Goal: Check status: Check status

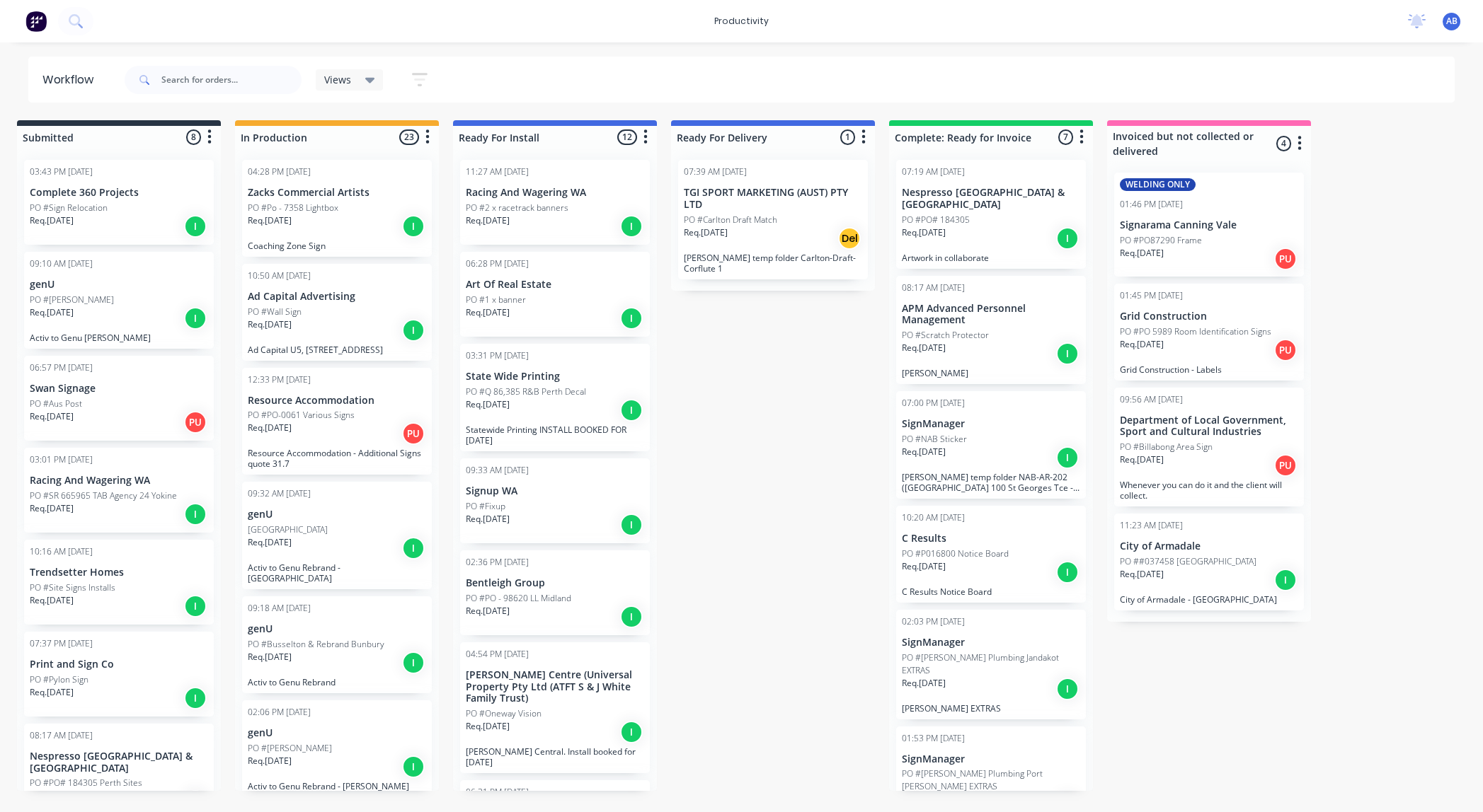
scroll to position [0, 18]
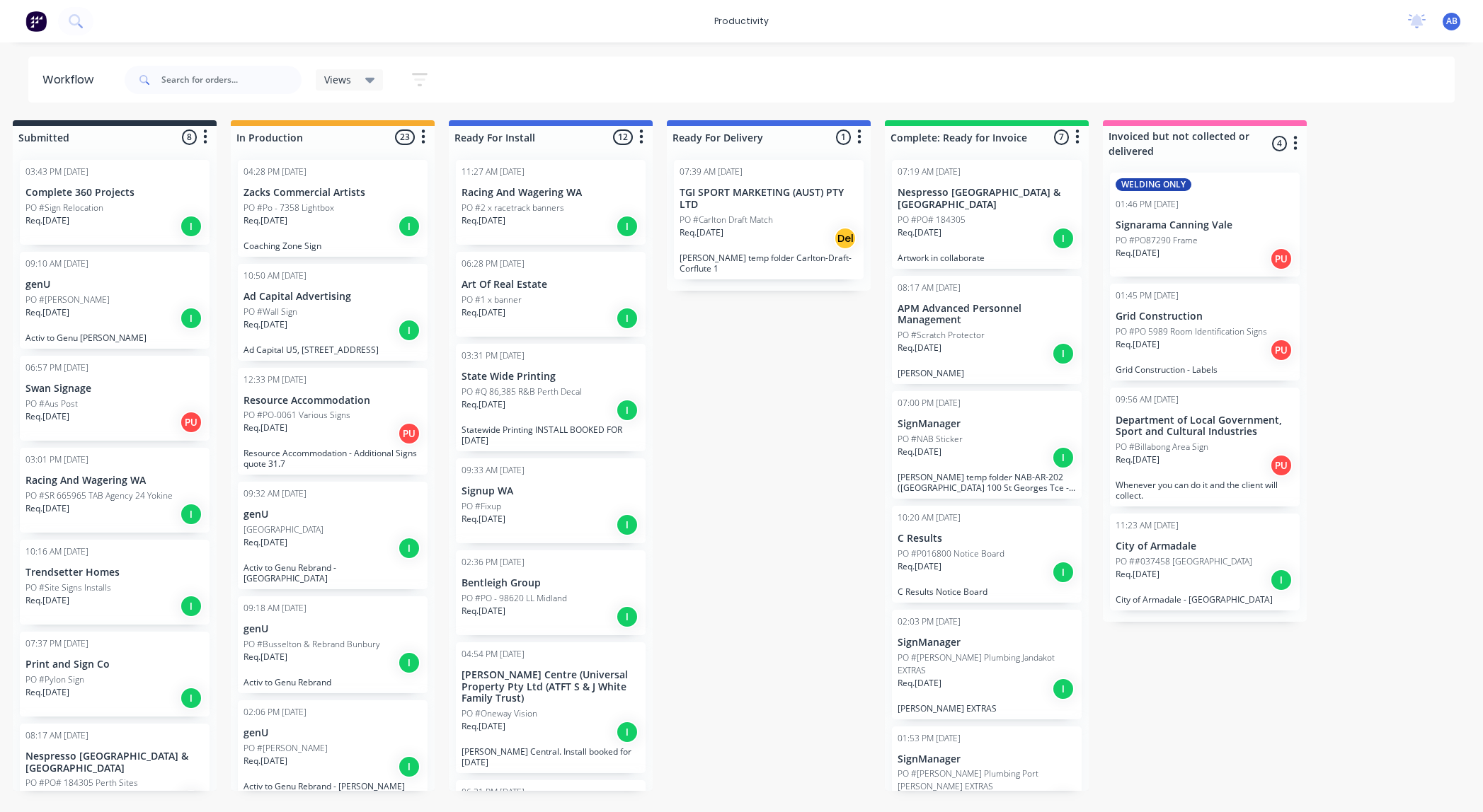
click at [354, 233] on div "Req. [DATE] I" at bounding box center [333, 226] width 178 height 24
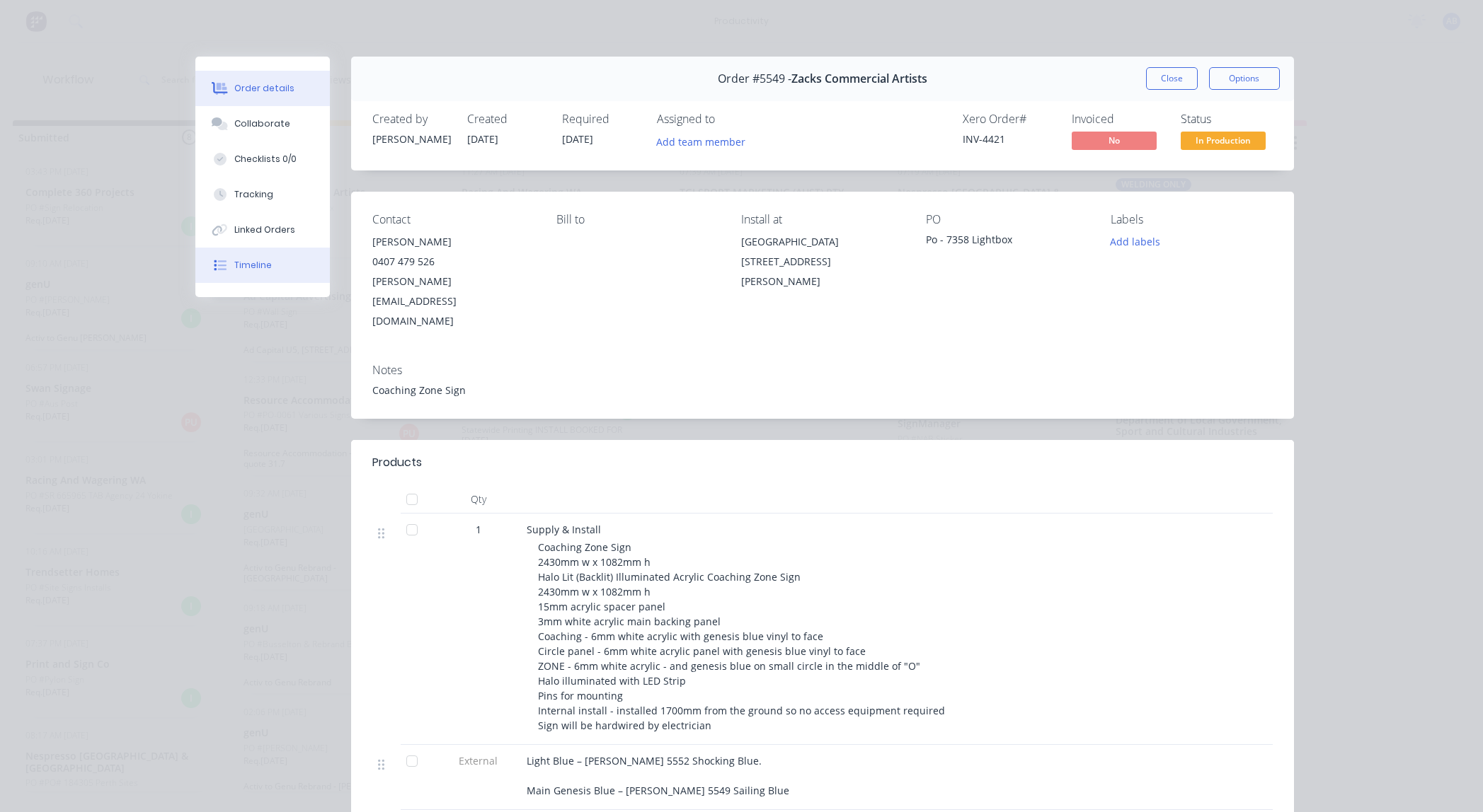
click at [248, 268] on div "Timeline" at bounding box center [253, 265] width 37 height 12
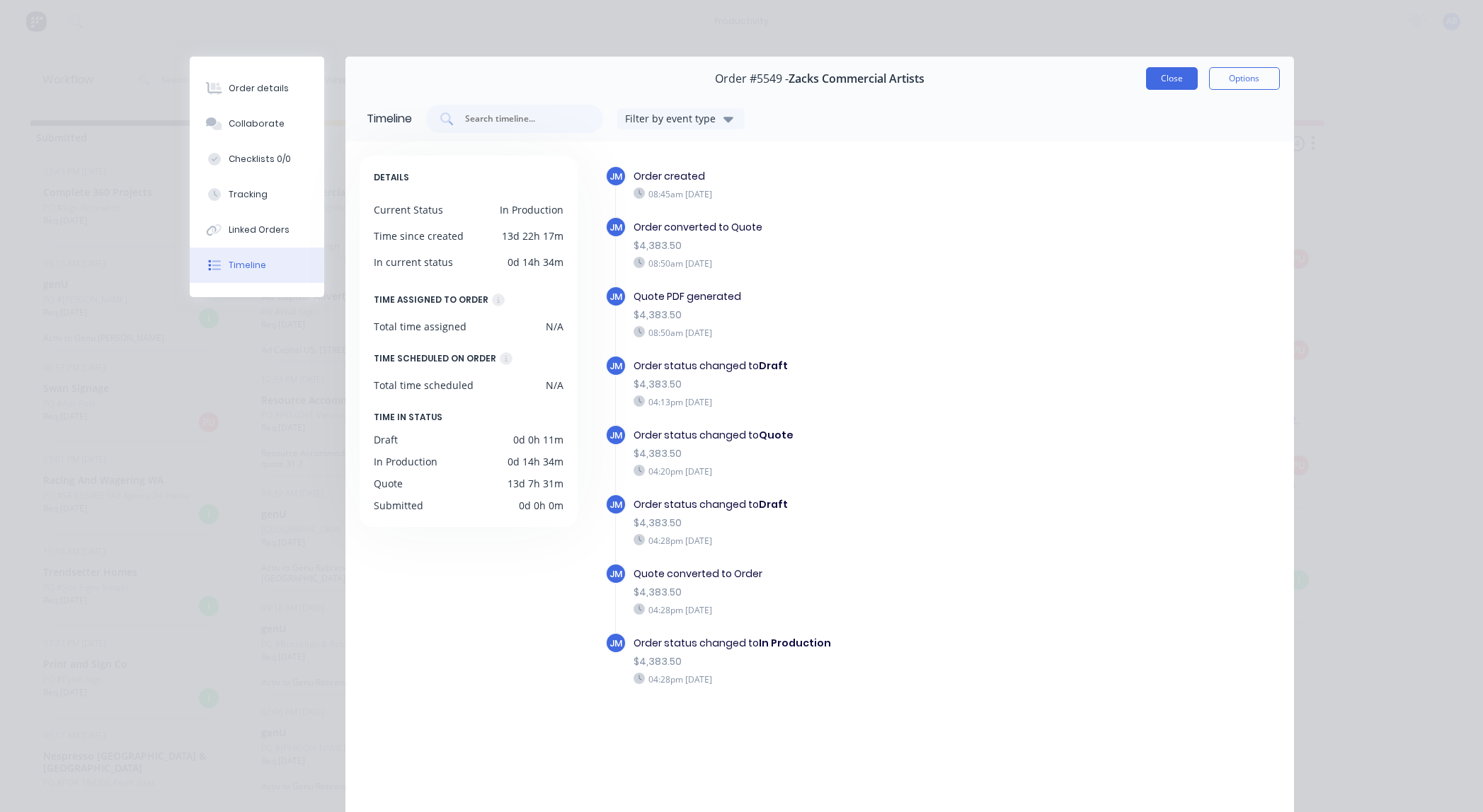
scroll to position [0, 3]
click at [1178, 77] on button "Close" at bounding box center [1171, 78] width 52 height 23
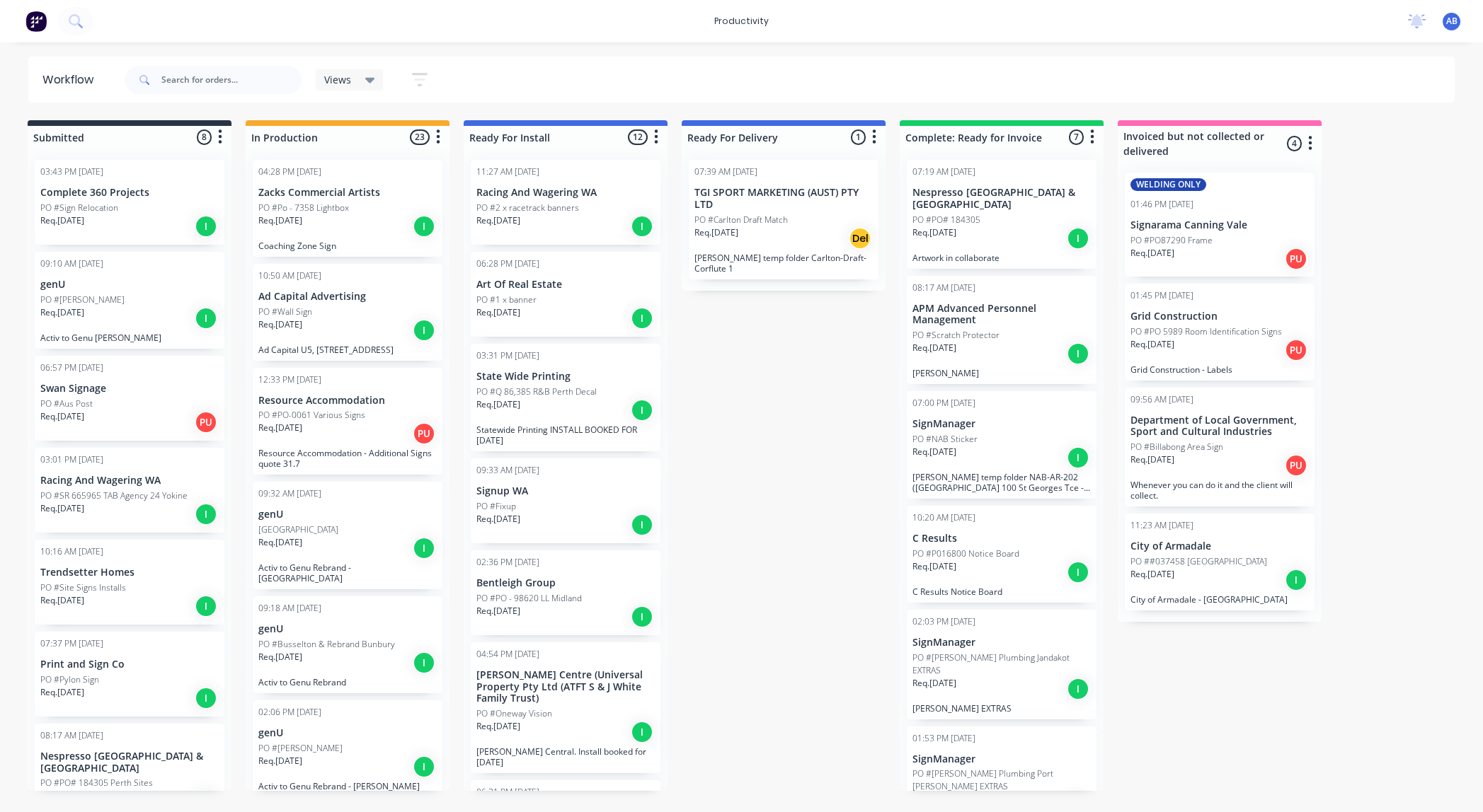
click at [360, 208] on div "PO #Po - 7358 Lightbox" at bounding box center [348, 208] width 178 height 12
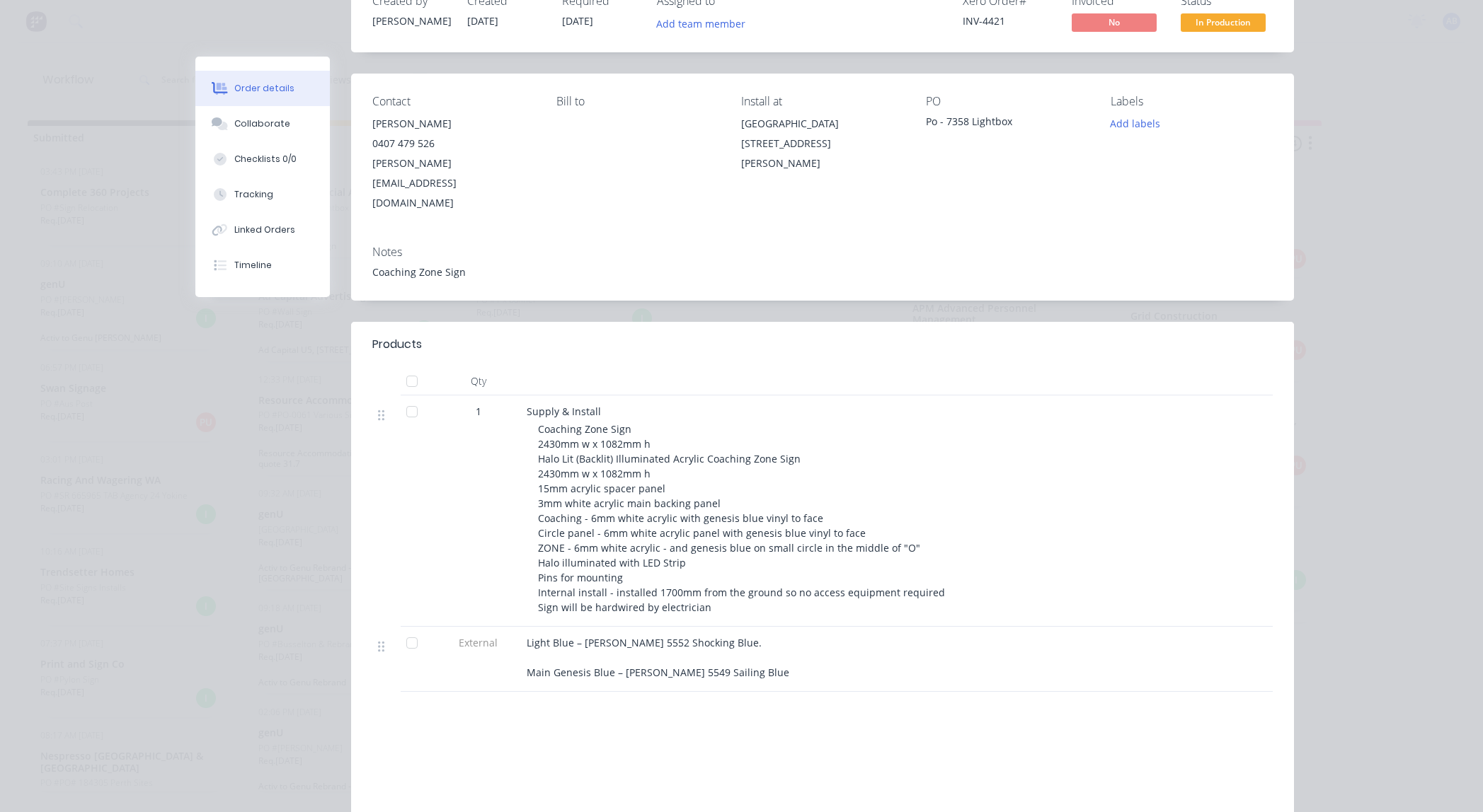
scroll to position [0, 0]
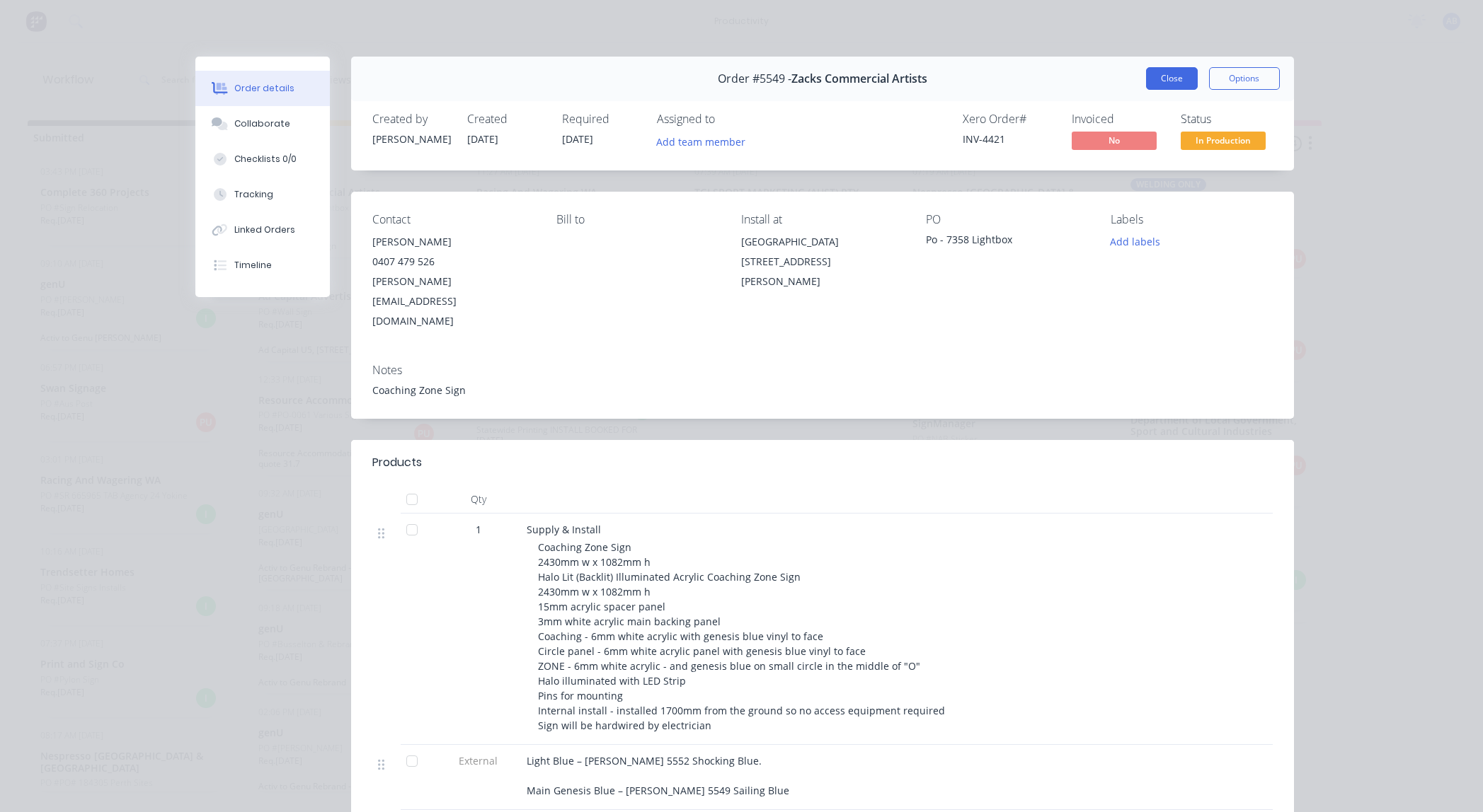
click at [1179, 80] on button "Close" at bounding box center [1171, 78] width 52 height 23
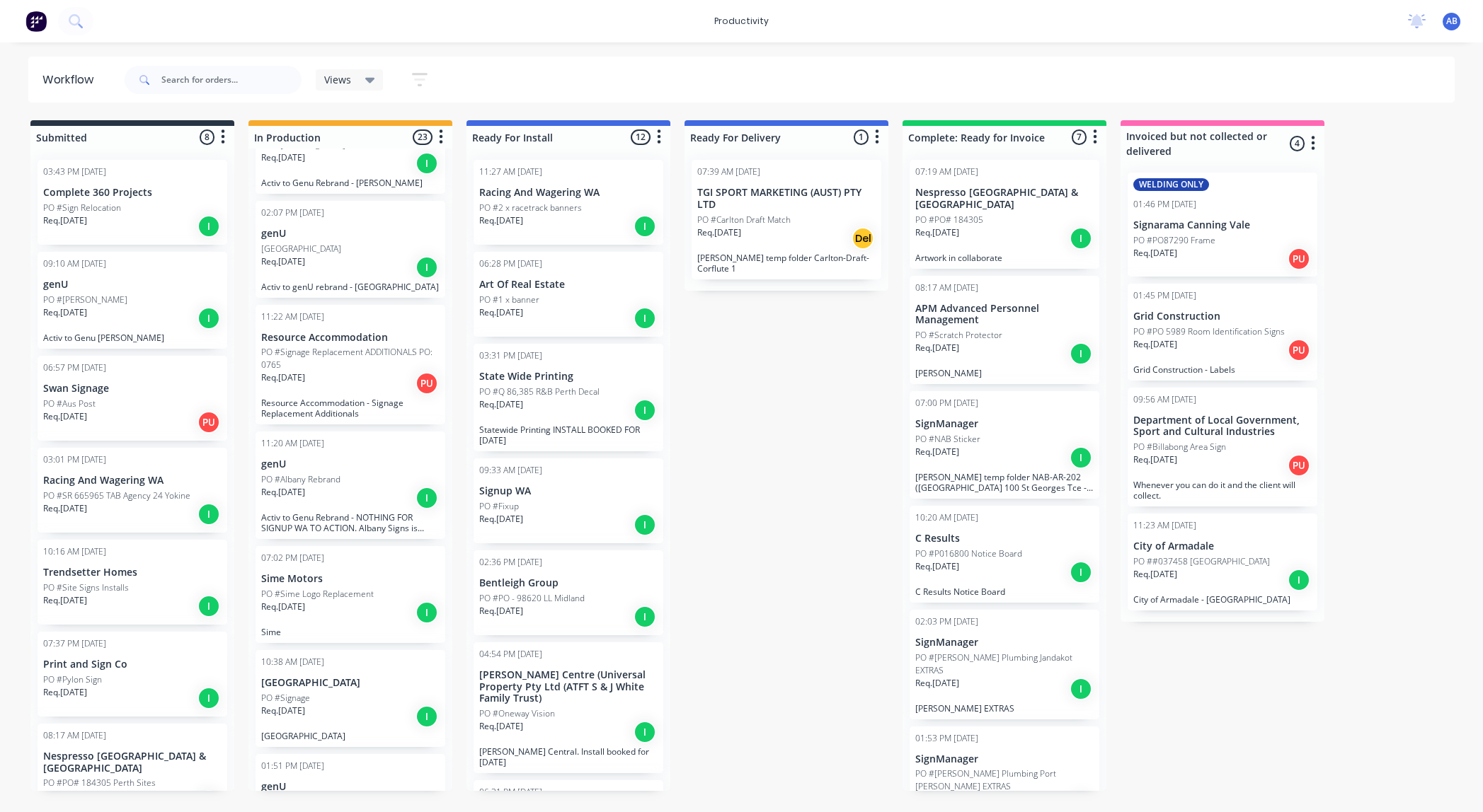
scroll to position [604, 0]
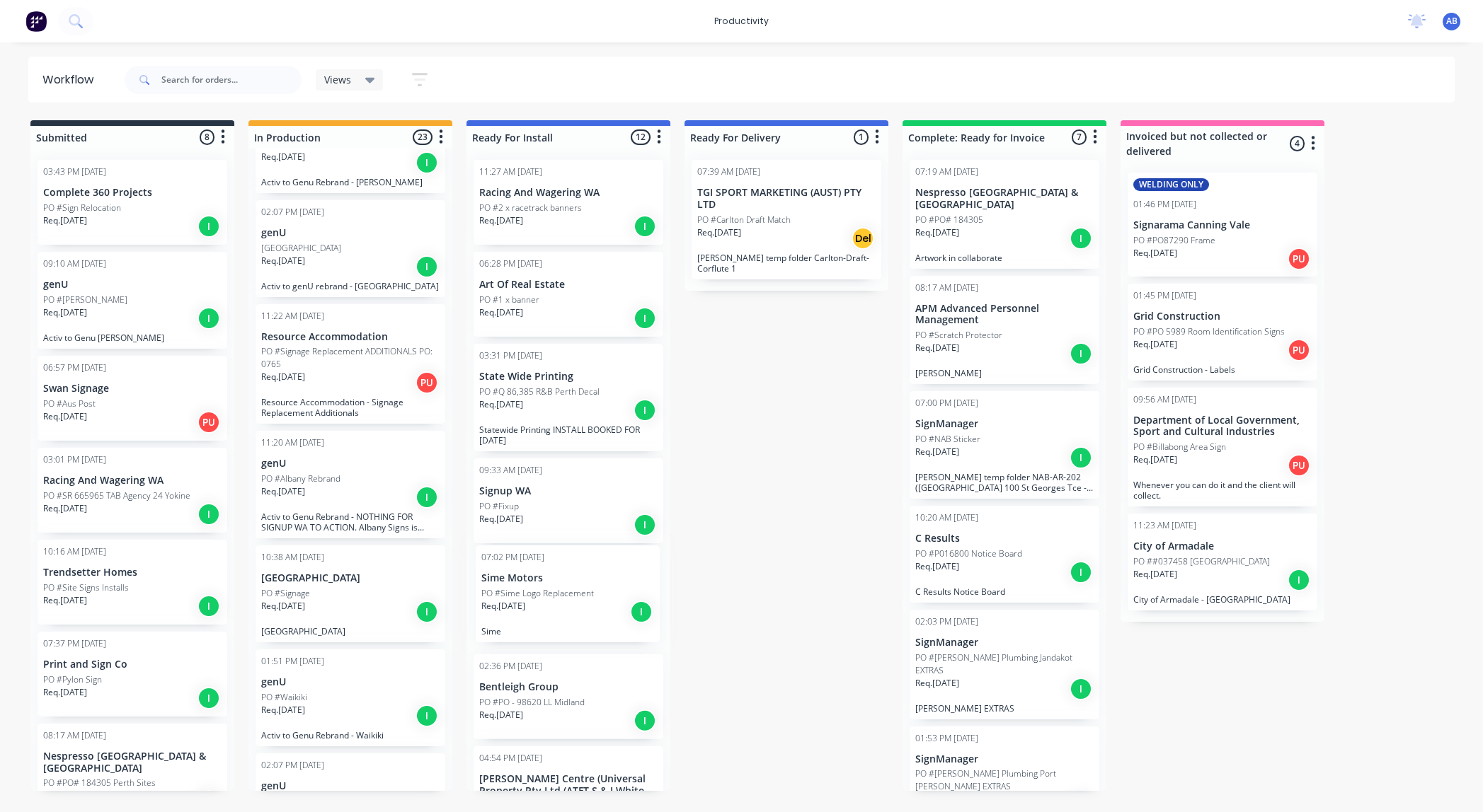
drag, startPoint x: 349, startPoint y: 573, endPoint x: 577, endPoint y: 583, distance: 228.2
click at [576, 583] on div "Submitted 8 Sort By Created date Required date Order number Customer name Most …" at bounding box center [861, 455] width 1745 height 671
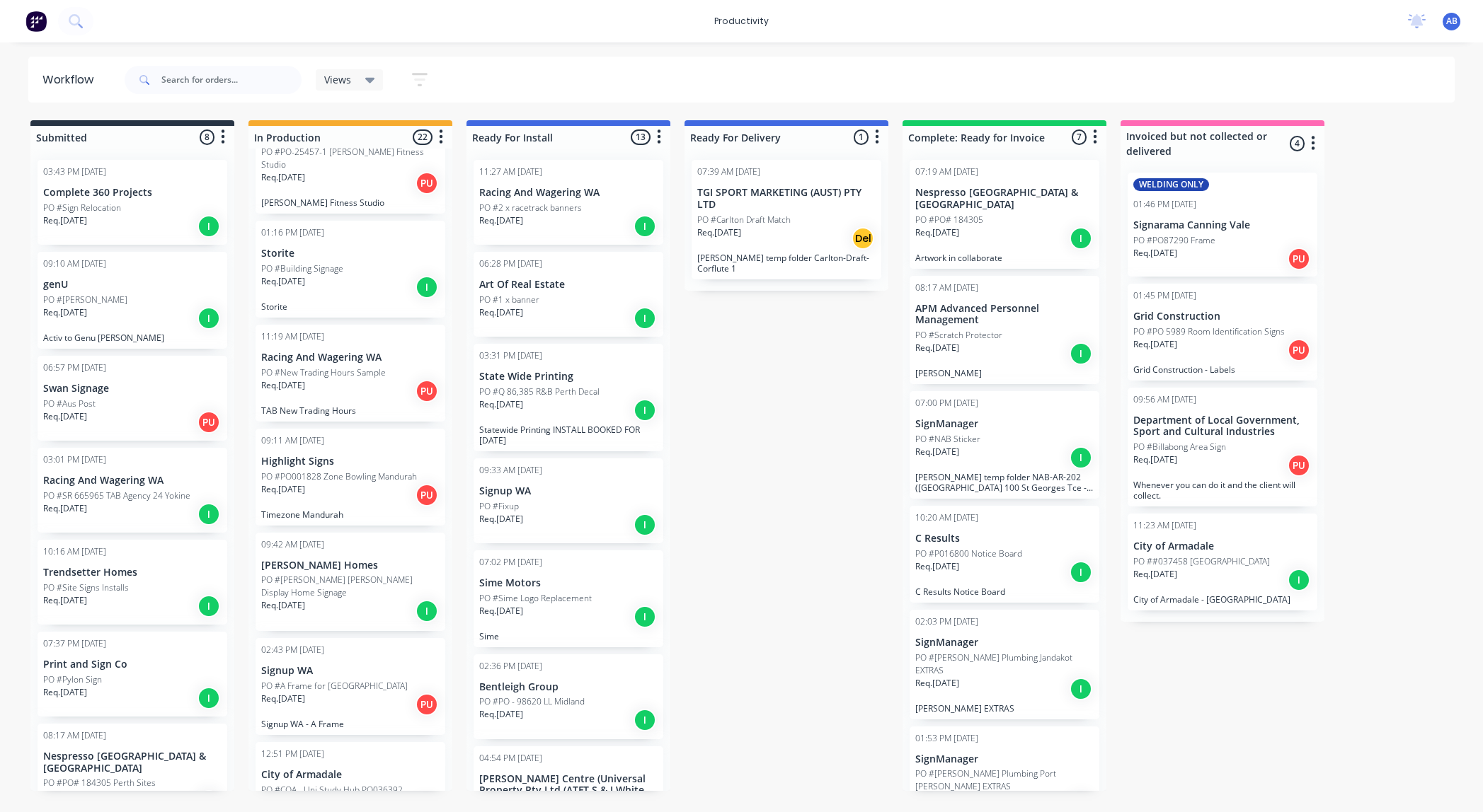
scroll to position [1477, 0]
click at [360, 478] on div "Req. [DATE] PU" at bounding box center [350, 490] width 178 height 24
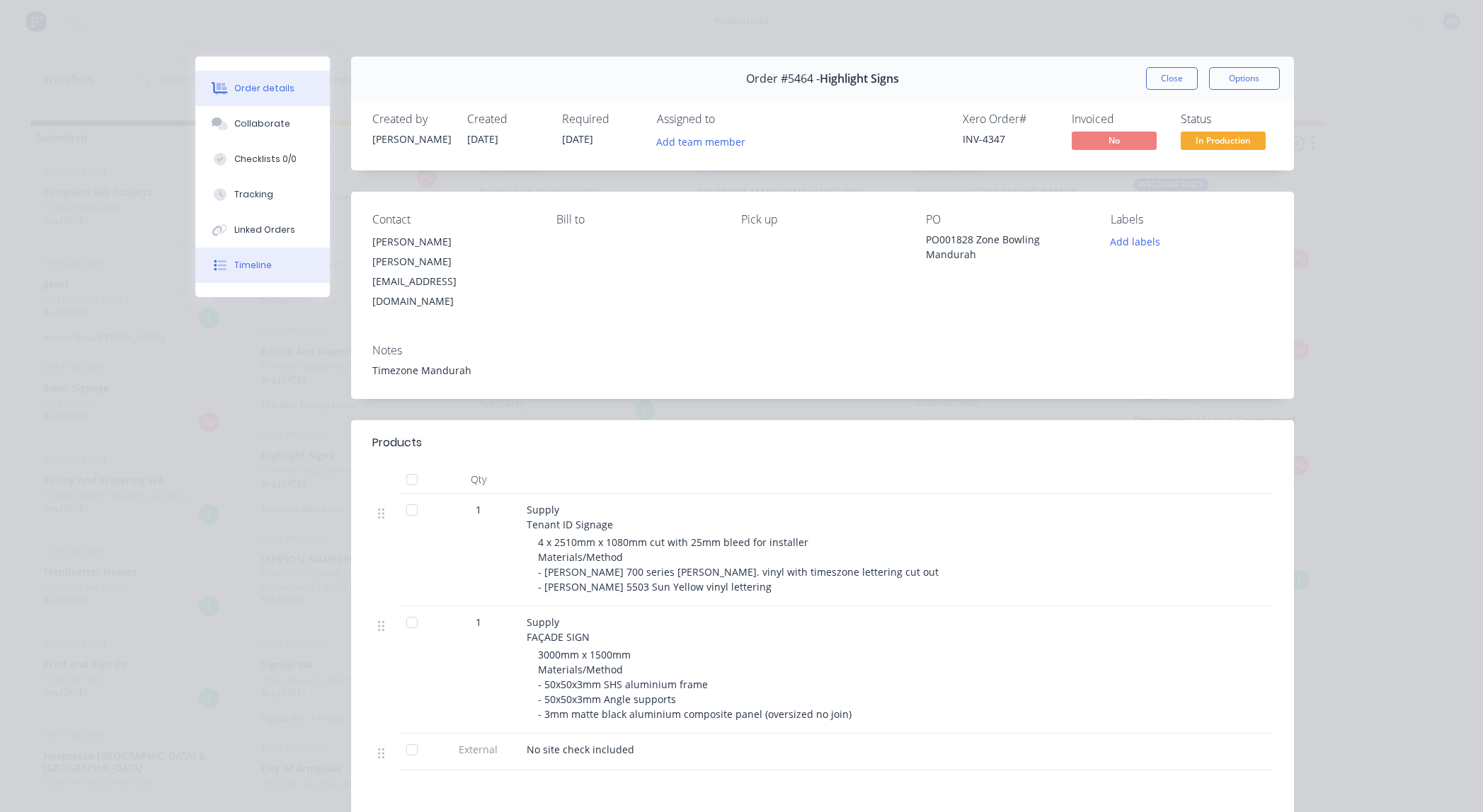
click at [291, 269] on button "Timeline" at bounding box center [262, 265] width 134 height 35
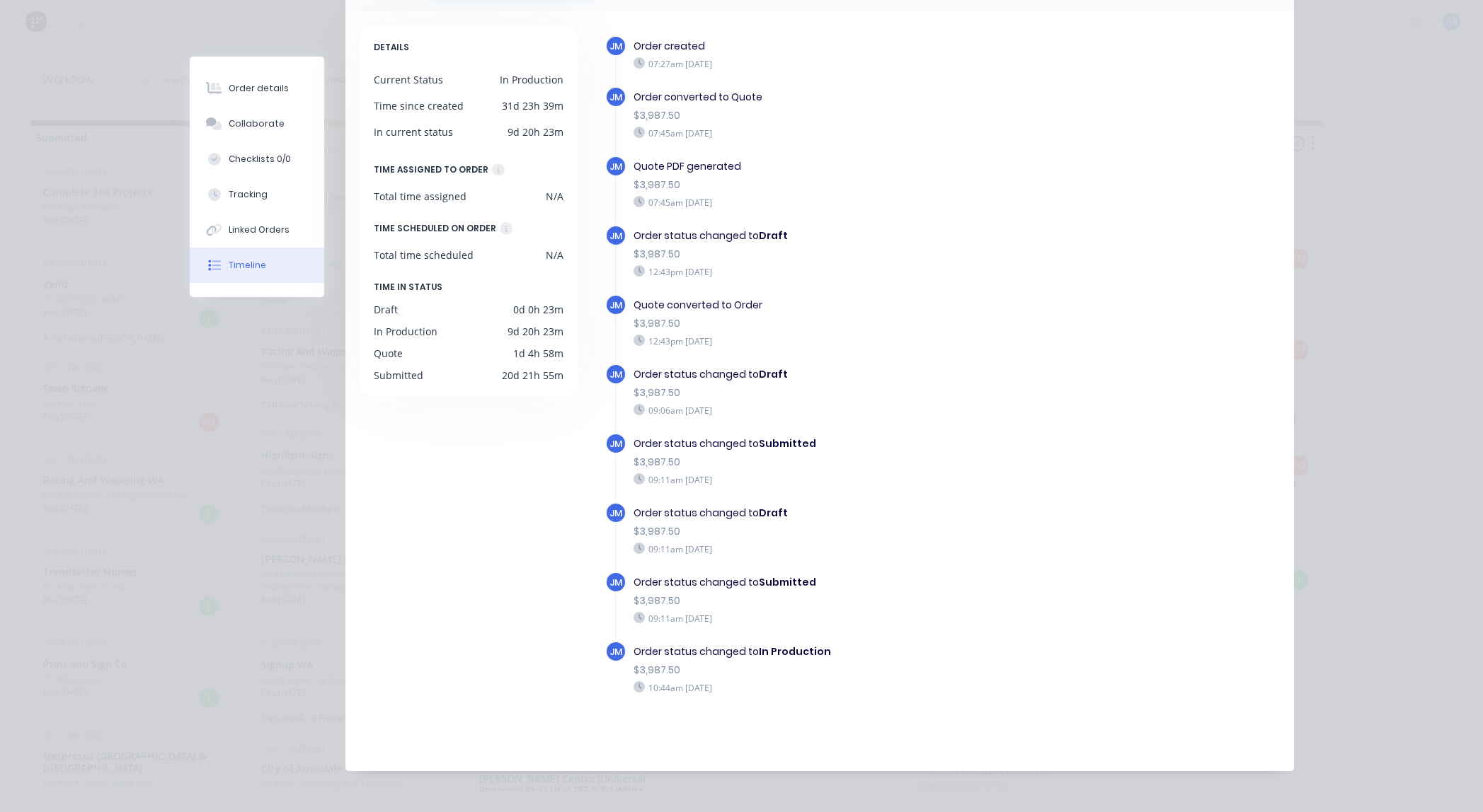
scroll to position [0, 0]
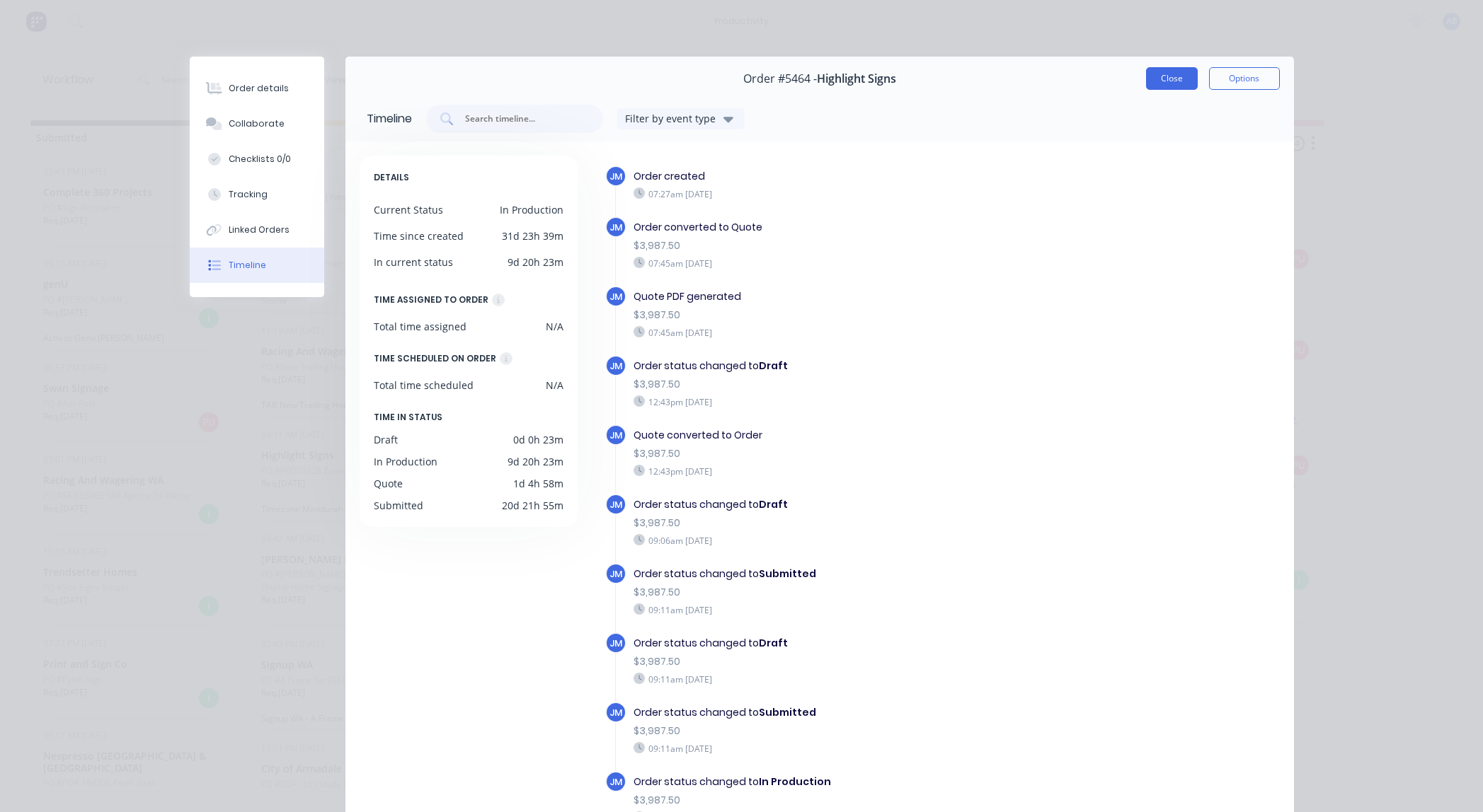
click at [1189, 76] on button "Close" at bounding box center [1171, 78] width 52 height 23
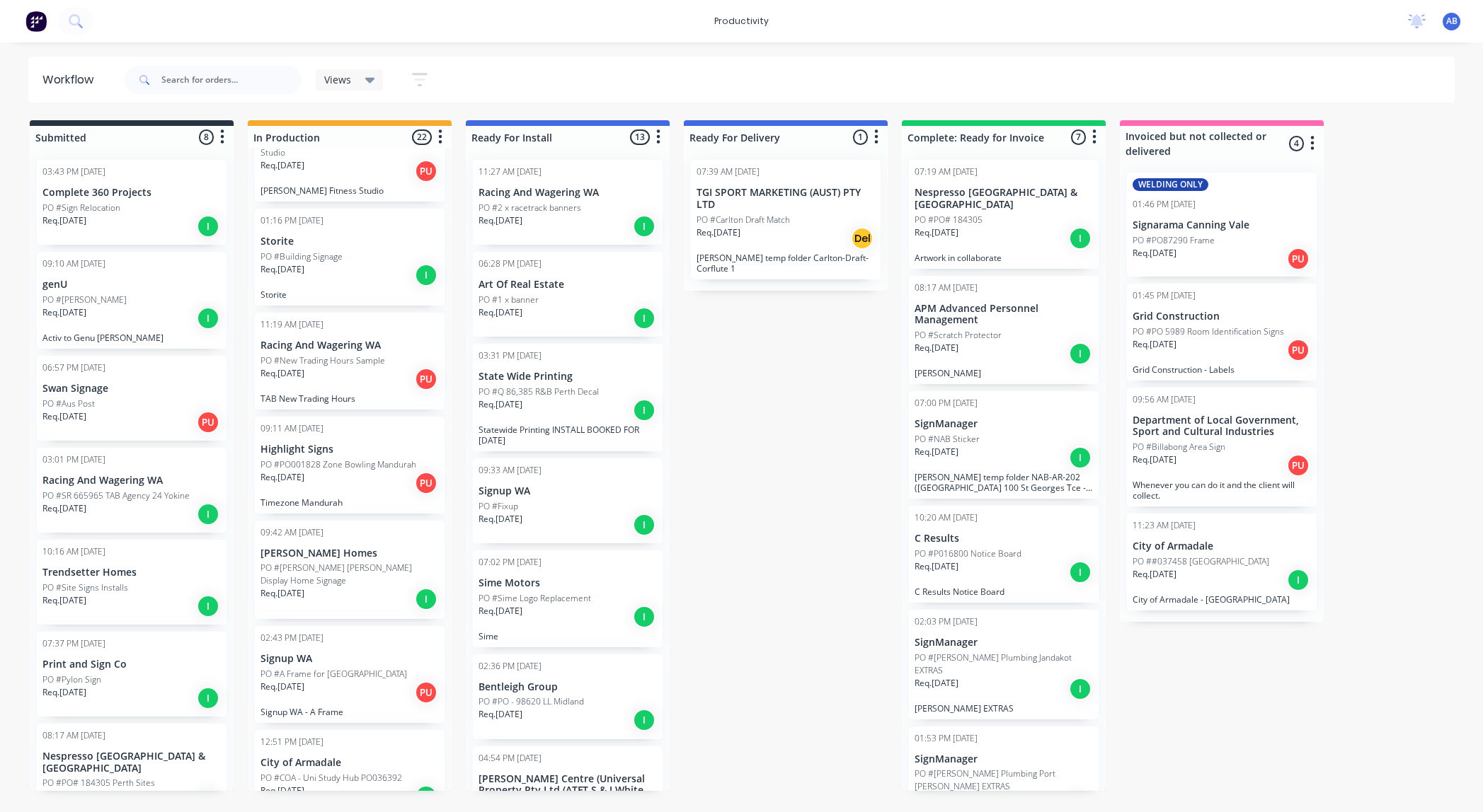
scroll to position [1486, 0]
click at [309, 560] on p "PO #[PERSON_NAME] [PERSON_NAME] Display Home Signage" at bounding box center [350, 572] width 178 height 26
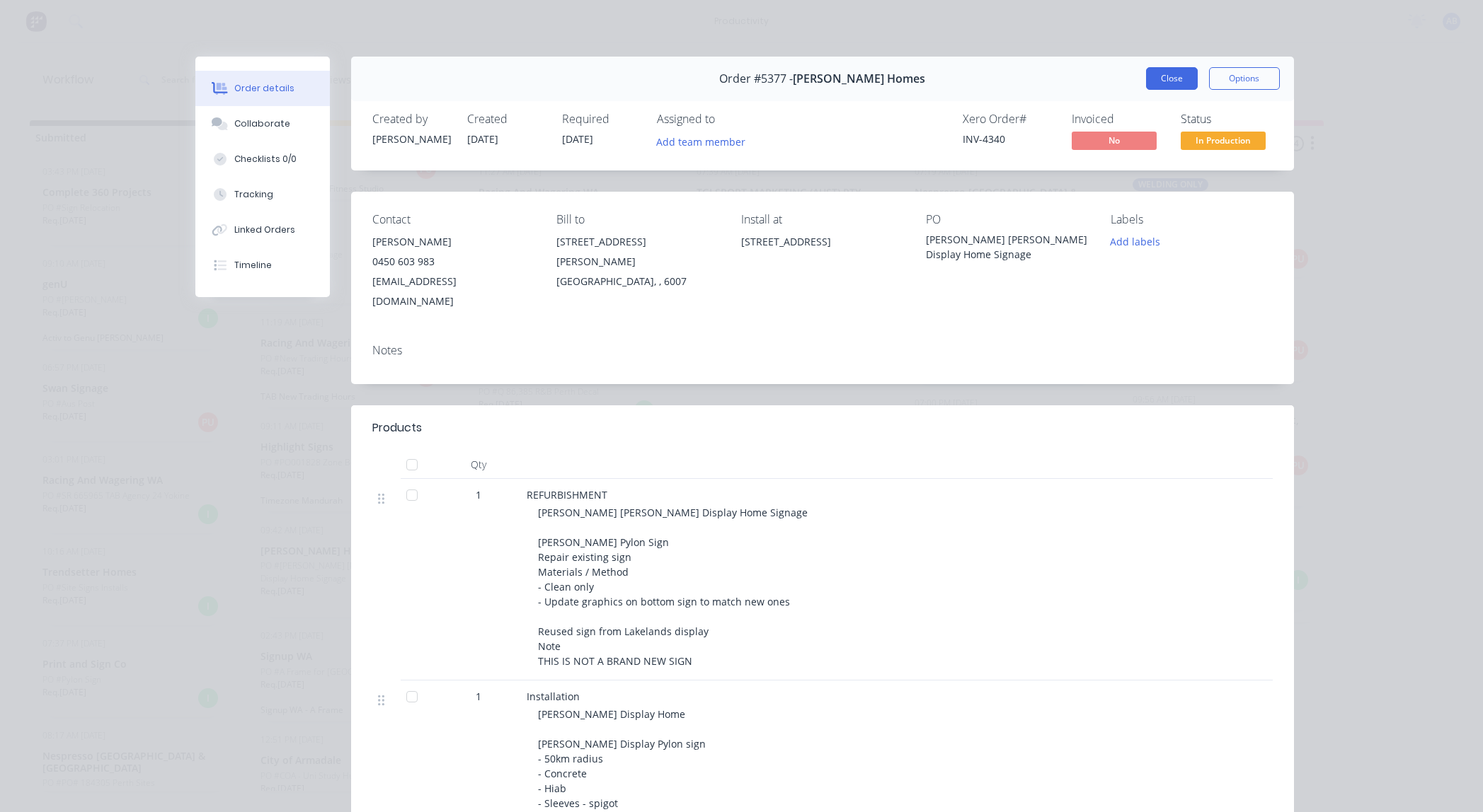
click at [1171, 78] on button "Close" at bounding box center [1171, 78] width 52 height 23
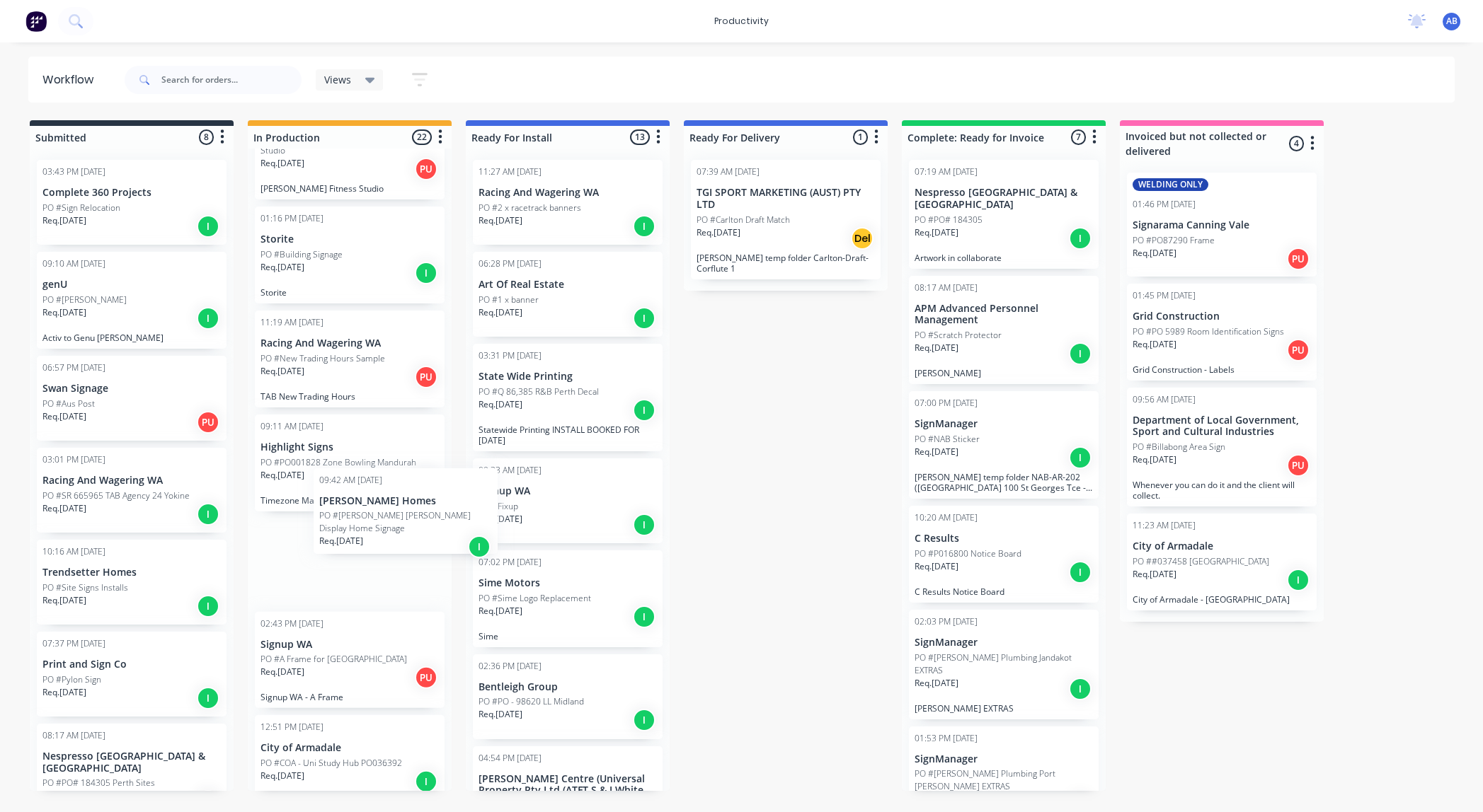
scroll to position [0, 0]
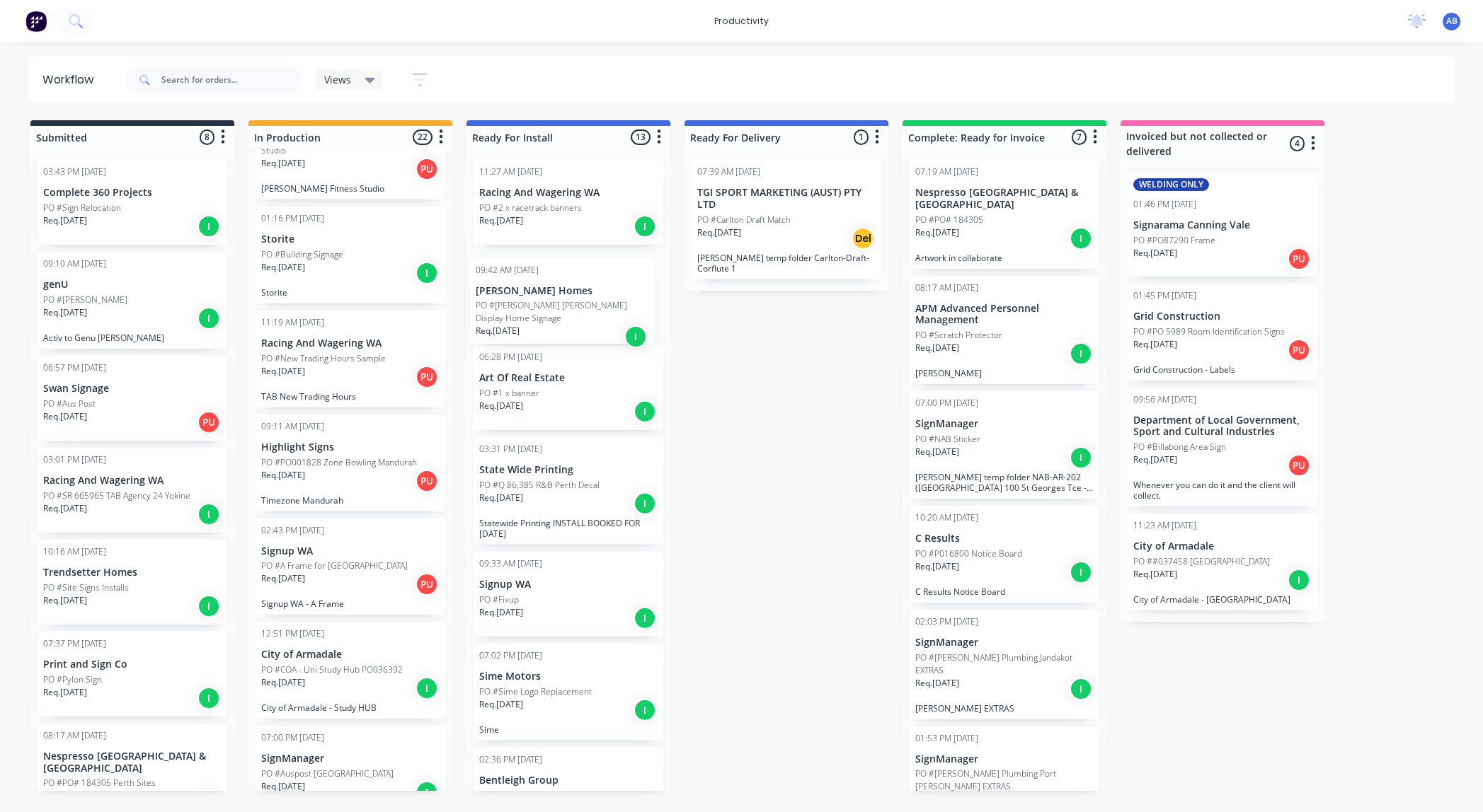
drag, startPoint x: 330, startPoint y: 526, endPoint x: 548, endPoint y: 297, distance: 316.2
click at [548, 297] on div "Submitted 8 Sort By Created date Required date Order number Customer name Most …" at bounding box center [861, 455] width 1745 height 671
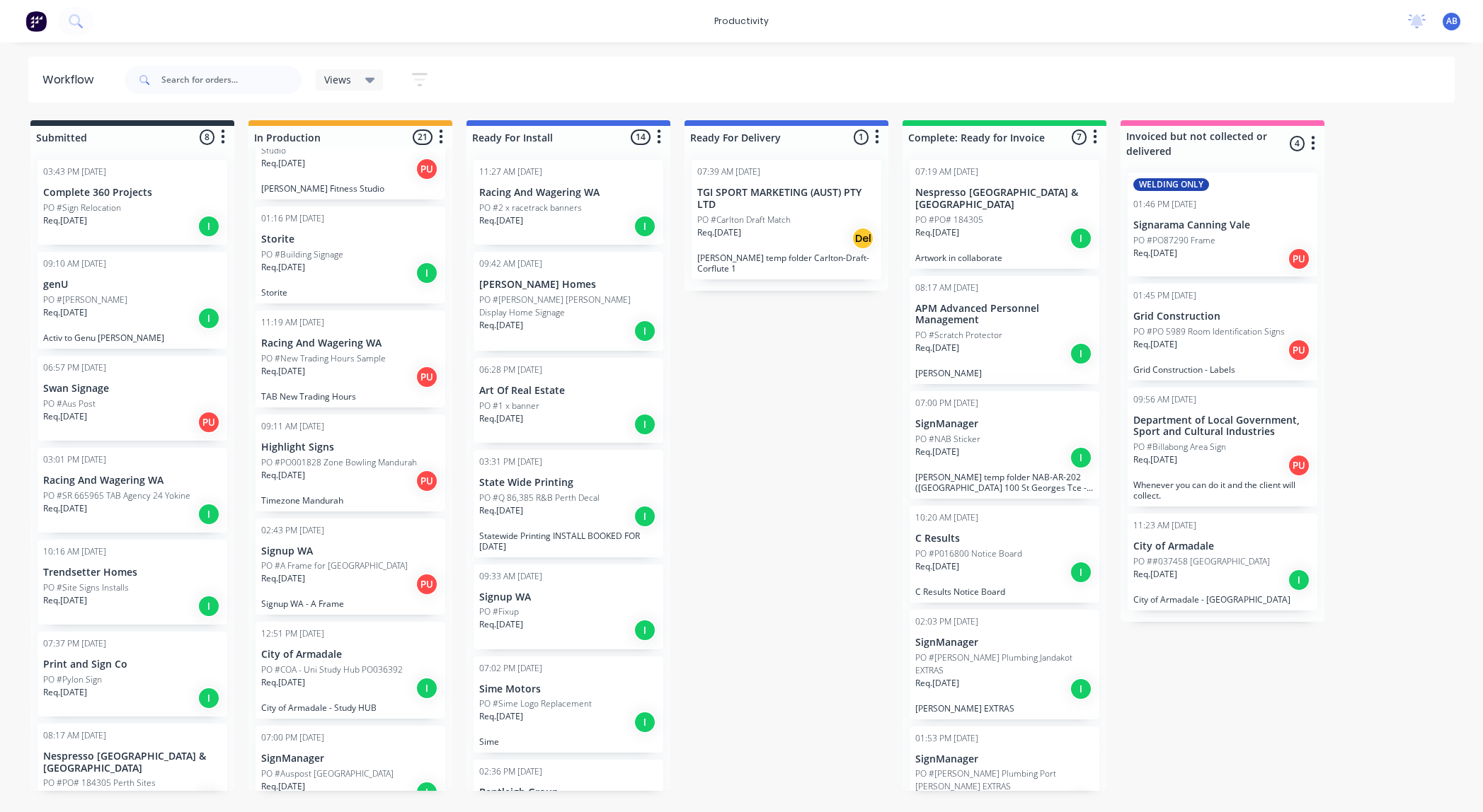
click at [312, 649] on p "City of Armadale" at bounding box center [350, 654] width 178 height 12
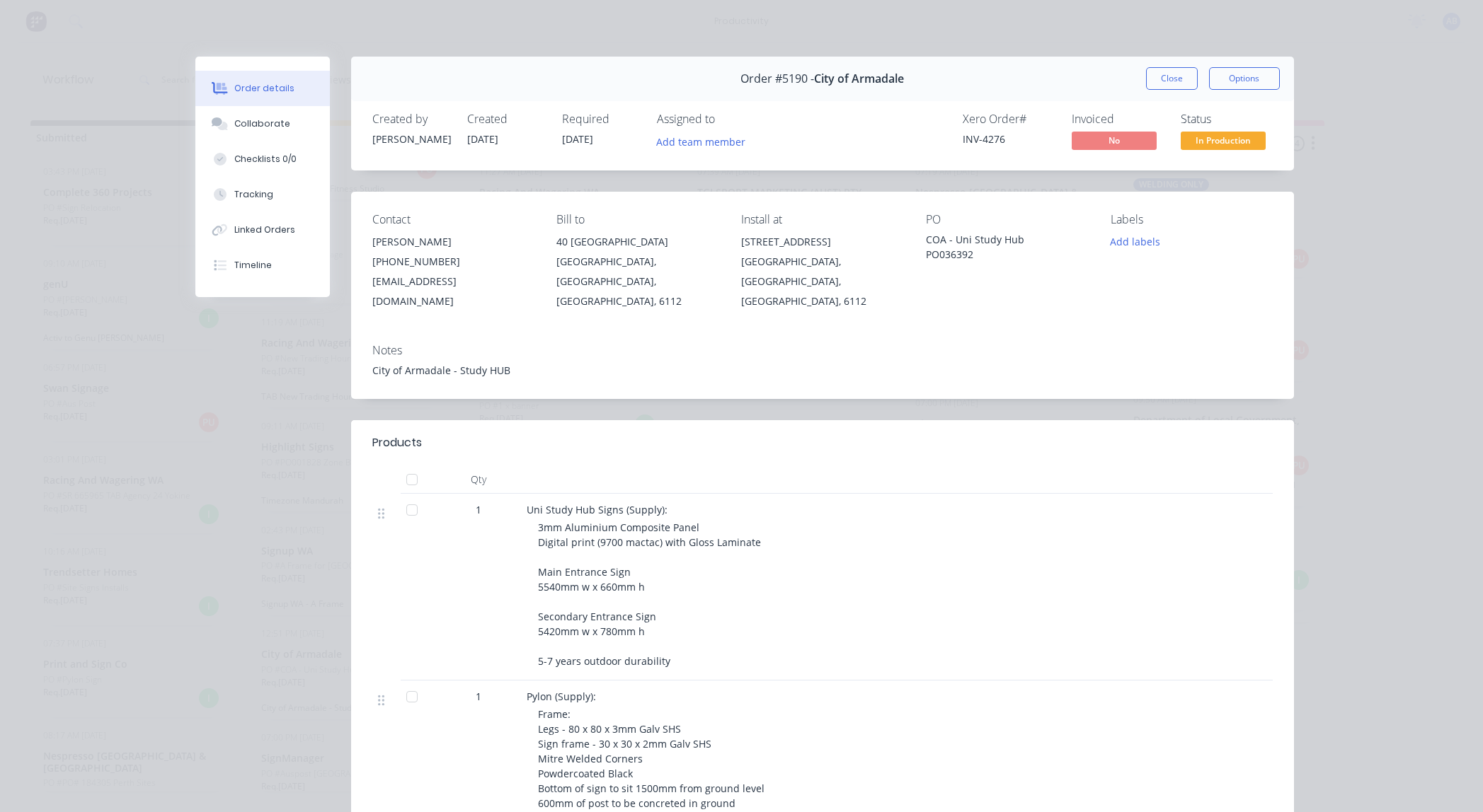
click at [1162, 79] on button "Close" at bounding box center [1171, 78] width 52 height 23
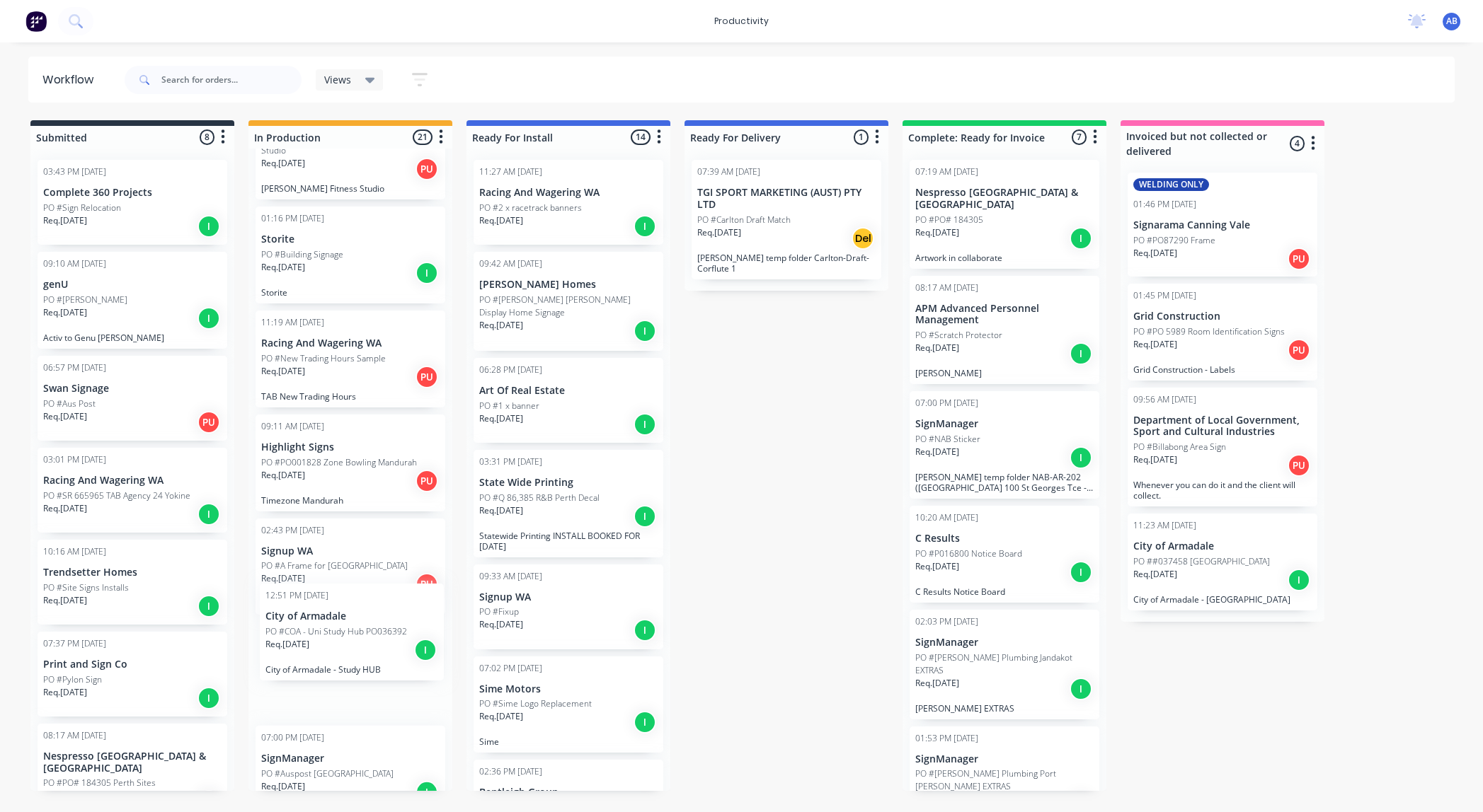
scroll to position [1487, 0]
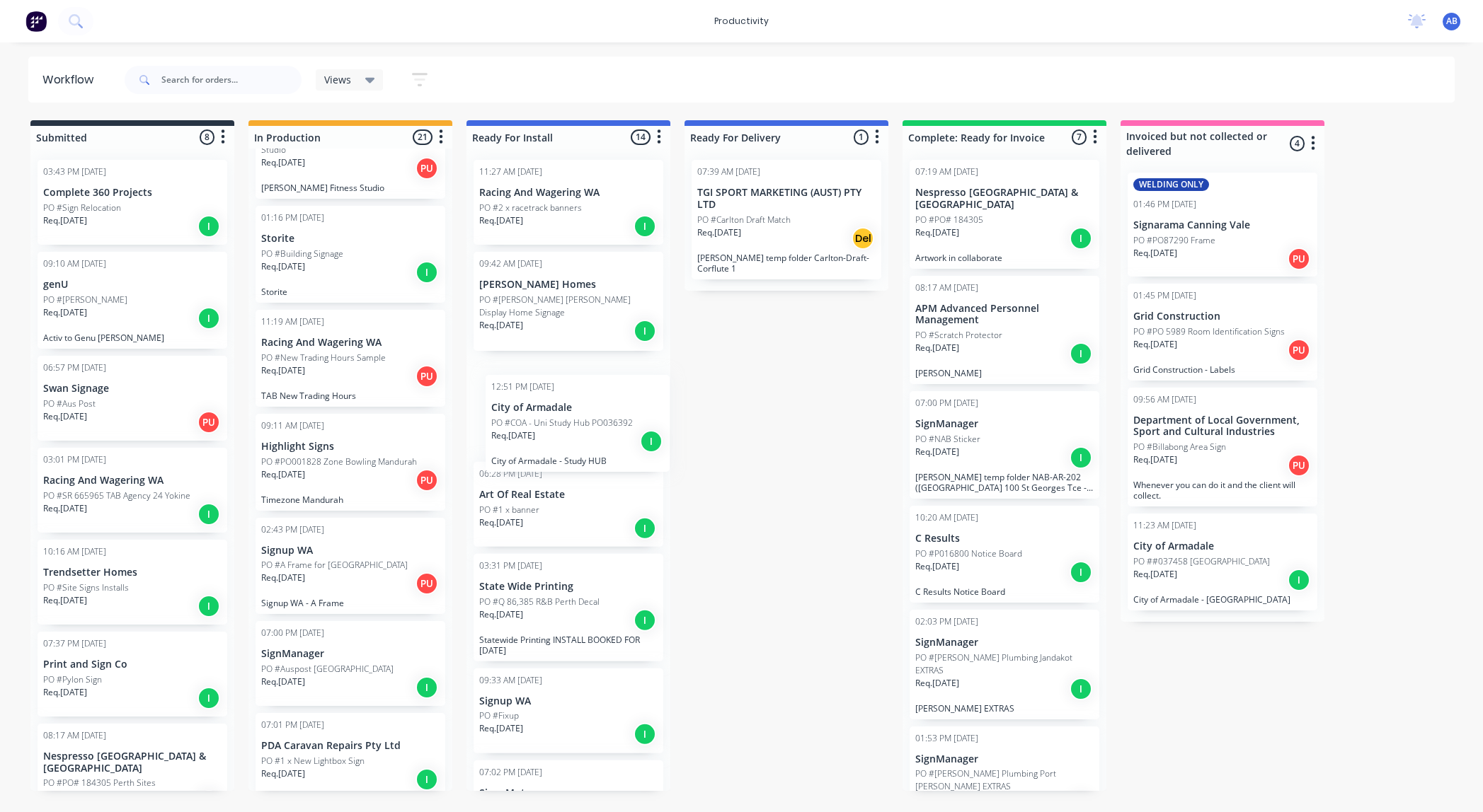
drag, startPoint x: 330, startPoint y: 629, endPoint x: 562, endPoint y: 411, distance: 318.4
click at [562, 411] on div "Submitted 8 Sort By Created date Required date Order number Customer name Most …" at bounding box center [861, 455] width 1745 height 671
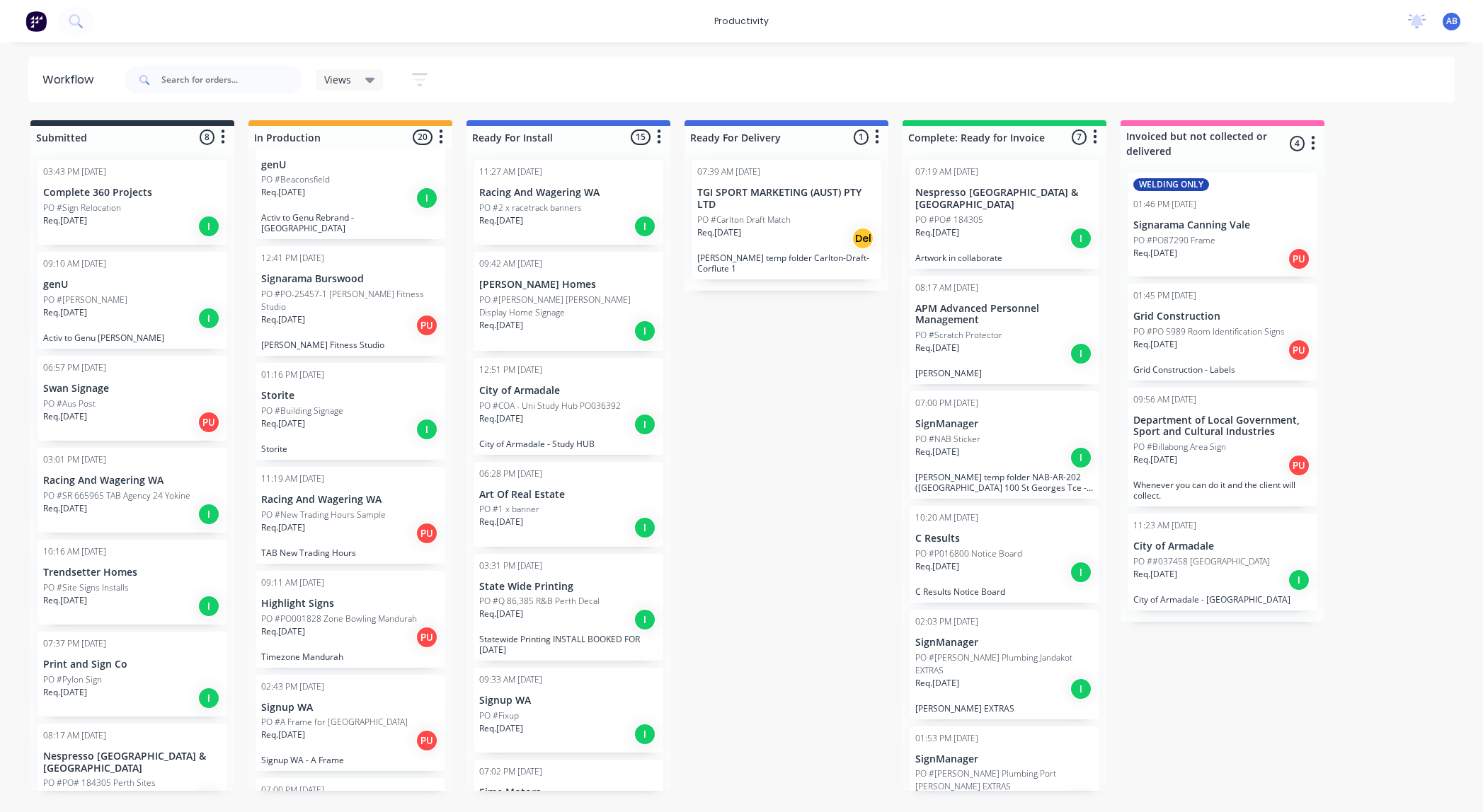
scroll to position [1334, 0]
click at [358, 566] on div "09:11 AM [DATE] Highlight Signs PO #PO001828 Zone Bowling Mandurah Req. [DATE] …" at bounding box center [350, 614] width 190 height 97
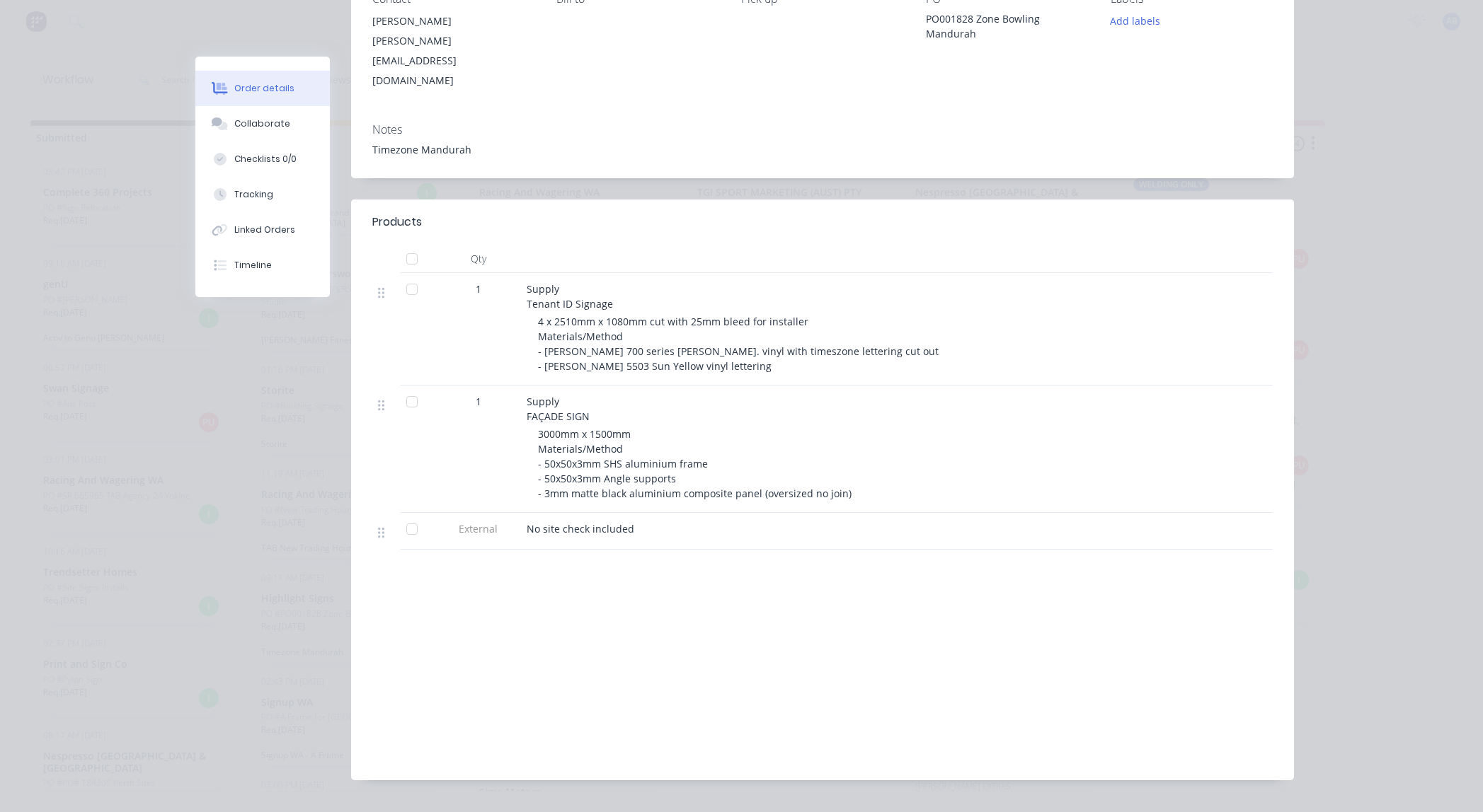
scroll to position [0, 0]
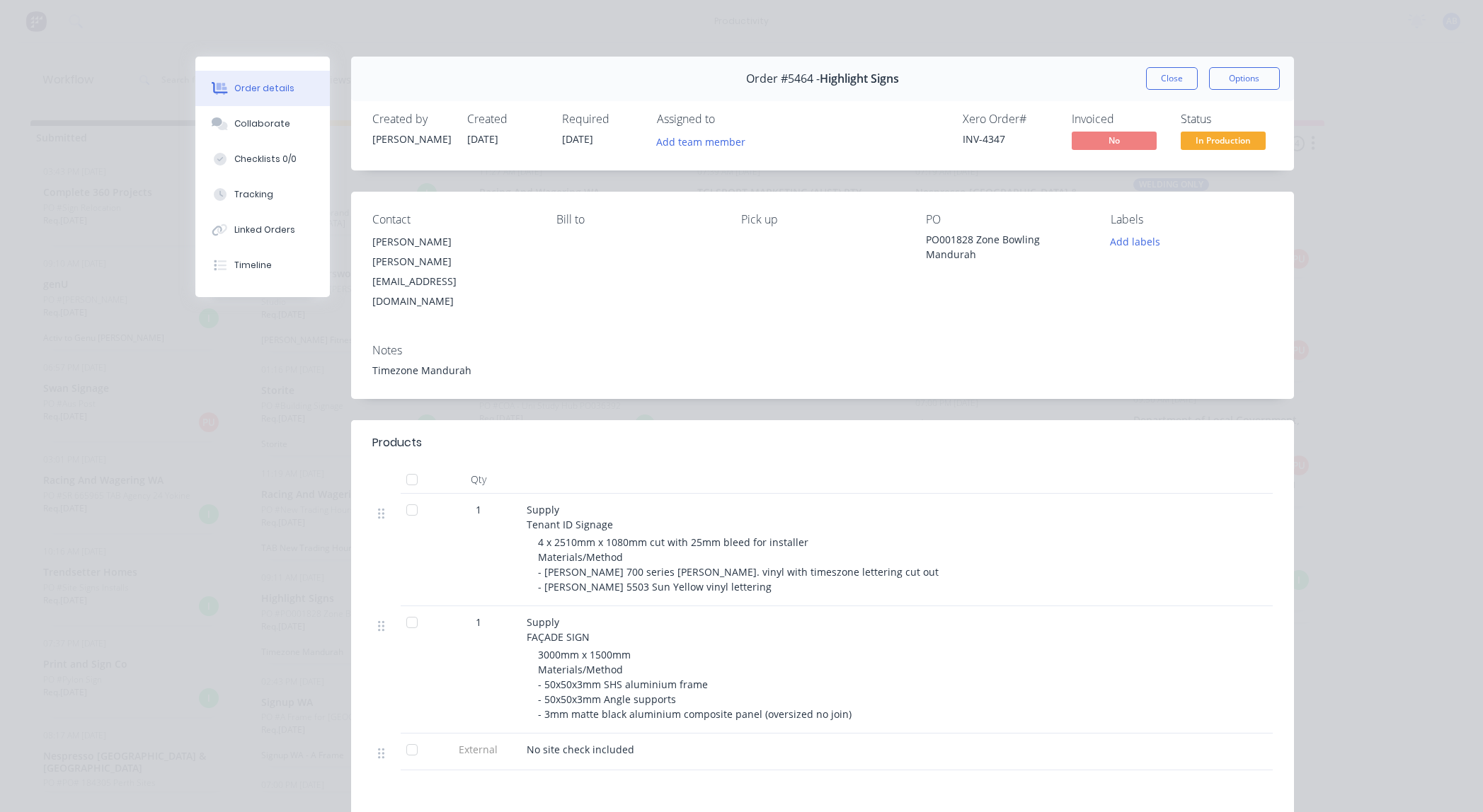
click at [1162, 84] on button "Close" at bounding box center [1171, 78] width 52 height 23
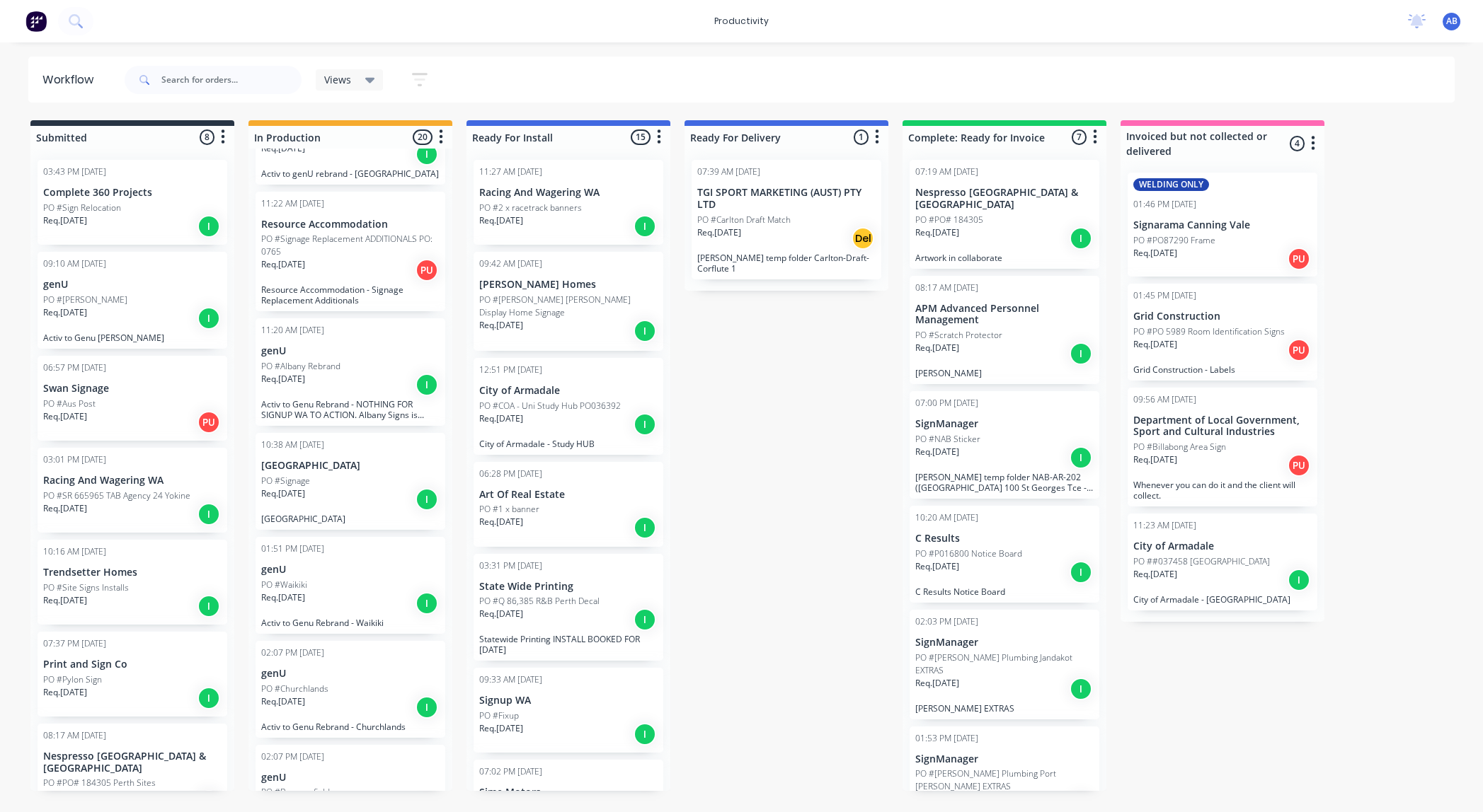
scroll to position [721, 0]
click at [344, 587] on div "Req. [DATE] I" at bounding box center [350, 599] width 178 height 24
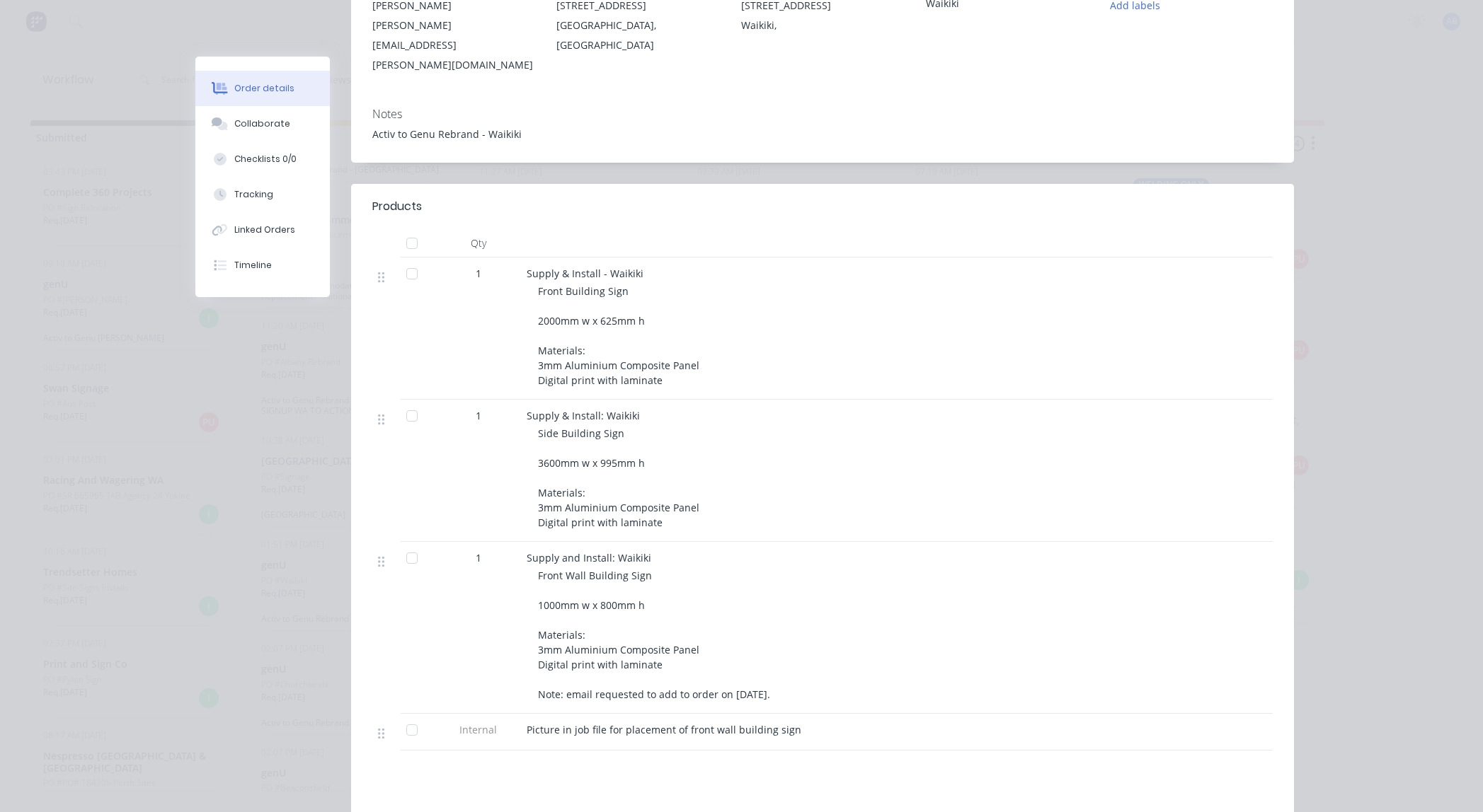
scroll to position [237, 0]
